Goal: Find specific page/section: Locate item on page

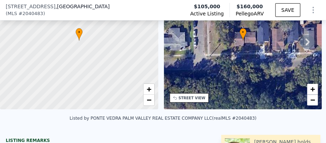
scroll to position [119, 0]
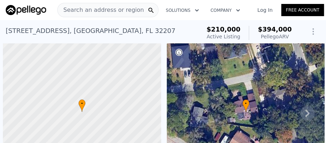
scroll to position [0, 3]
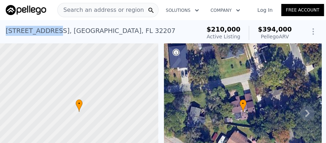
drag, startPoint x: 6, startPoint y: 32, endPoint x: 47, endPoint y: 30, distance: 41.2
click at [47, 30] on div "3768 Valley Rd , Jacksonville , FL 32207" at bounding box center [91, 31] width 170 height 10
copy div "3768 Valley Rd"
click at [177, 35] on div "3768 Valley Rd , Jacksonville , FL 32207 Active at $210k (~ARV $394k )" at bounding box center [102, 33] width 192 height 20
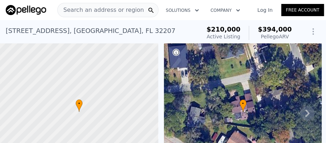
drag, startPoint x: 57, startPoint y: 44, endPoint x: 55, endPoint y: 40, distance: 4.2
click at [57, 44] on div at bounding box center [79, 111] width 190 height 165
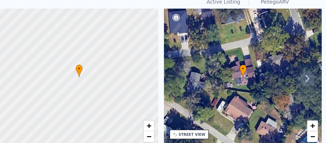
scroll to position [0, 0]
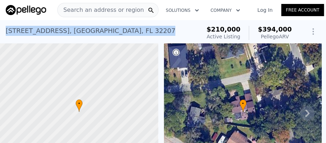
drag, startPoint x: 6, startPoint y: 30, endPoint x: 125, endPoint y: 29, distance: 118.5
click at [131, 29] on div "3768 Valley Rd , Jacksonville , FL 32207 Active at $210k (~ARV $394k )" at bounding box center [102, 33] width 192 height 20
copy div "3768 Valley Rd , Jacksonville , FL 32207"
